Goal: Task Accomplishment & Management: Manage account settings

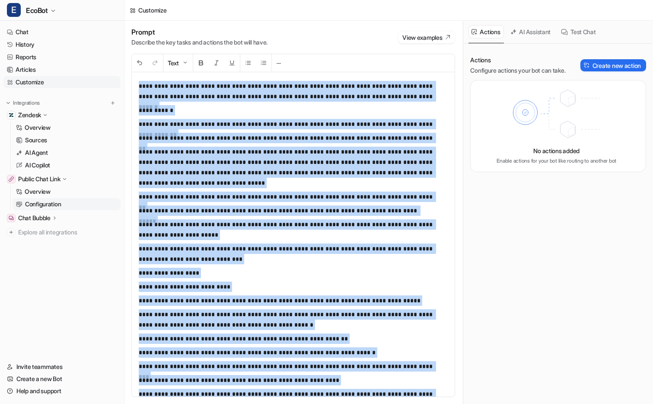
click at [56, 206] on p "Configuration" at bounding box center [43, 204] width 36 height 9
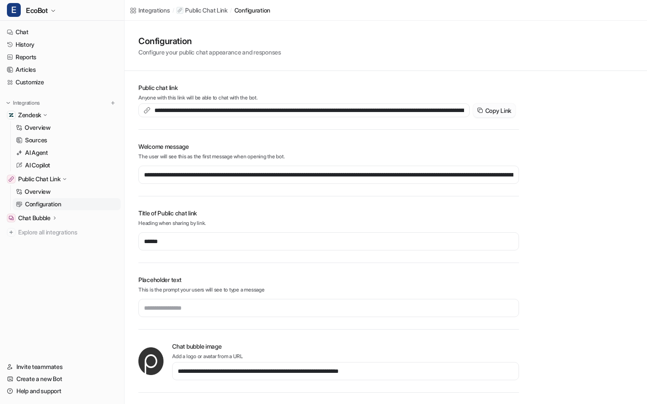
click at [492, 110] on button "Copy Link" at bounding box center [494, 110] width 42 height 14
click at [51, 9] on icon "button" at bounding box center [53, 10] width 5 height 5
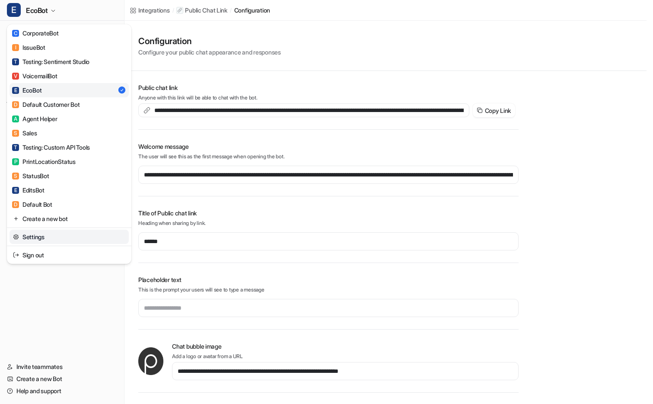
click at [75, 239] on link "Settings" at bounding box center [69, 237] width 119 height 14
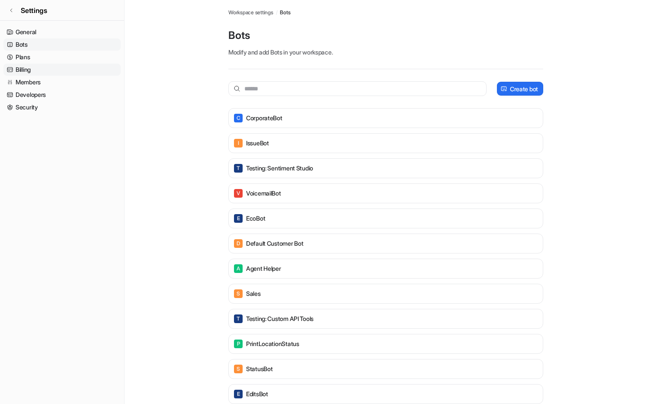
click at [41, 70] on link "Billing" at bounding box center [61, 70] width 117 height 12
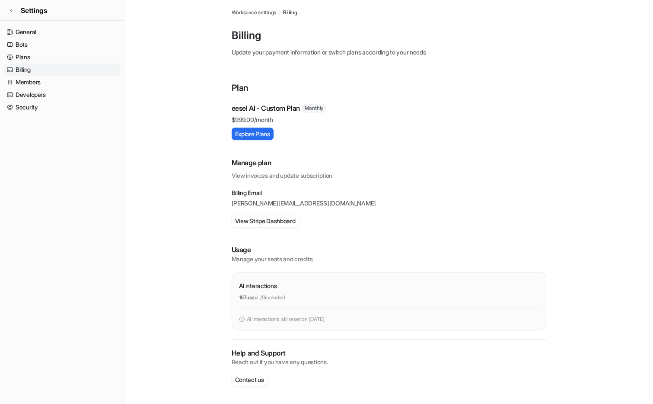
click at [243, 321] on img at bounding box center [242, 319] width 6 height 8
click at [45, 60] on link "Plans" at bounding box center [61, 57] width 117 height 12
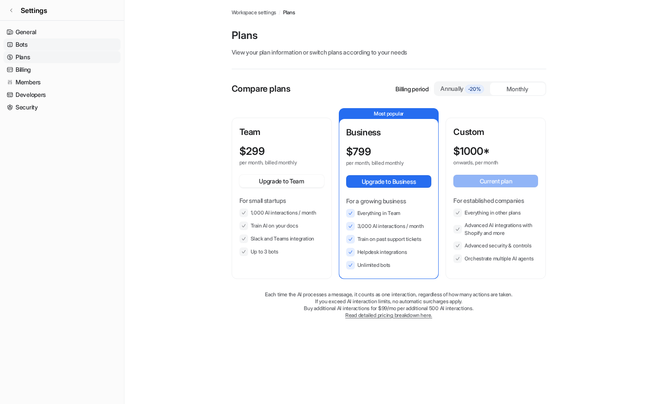
click at [43, 48] on link "Bots" at bounding box center [61, 44] width 117 height 12
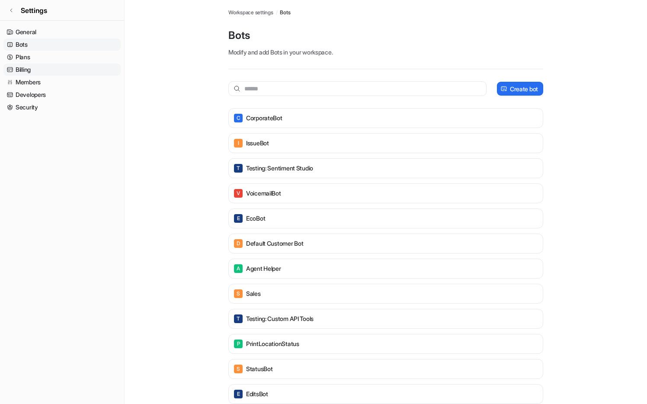
click at [39, 72] on link "Billing" at bounding box center [61, 70] width 117 height 12
